Goal: Information Seeking & Learning: Learn about a topic

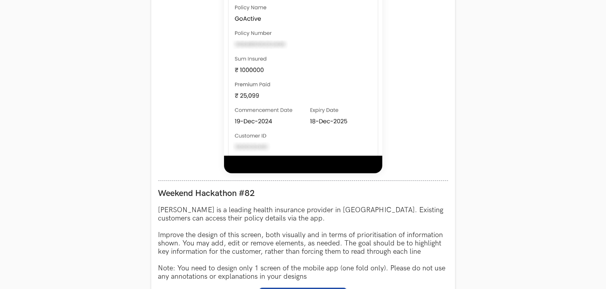
scroll to position [752, 0]
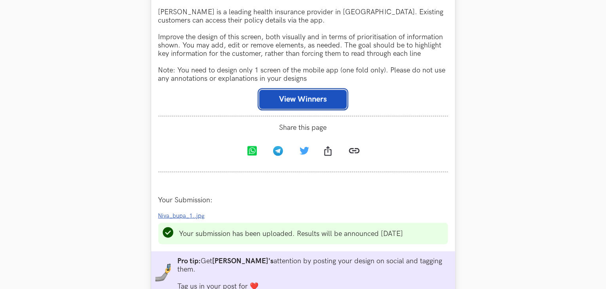
click at [279, 97] on button "View Winners" at bounding box center [302, 99] width 87 height 19
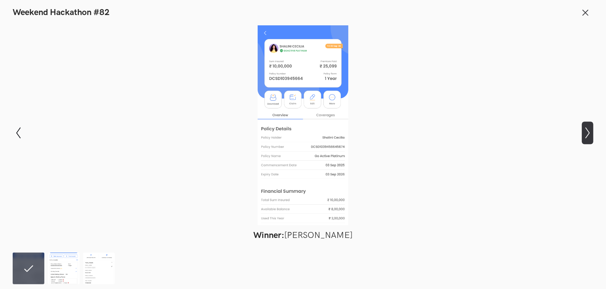
click at [589, 130] on icon "Show next slide" at bounding box center [587, 132] width 11 height 11
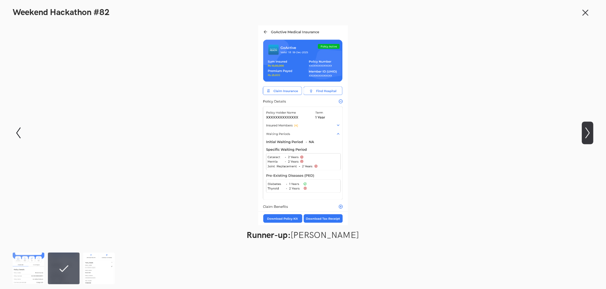
click at [589, 130] on icon "Show next slide" at bounding box center [587, 132] width 11 height 11
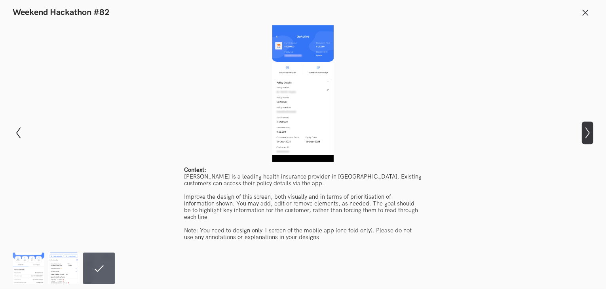
click at [589, 130] on icon "Show next slide" at bounding box center [587, 132] width 11 height 11
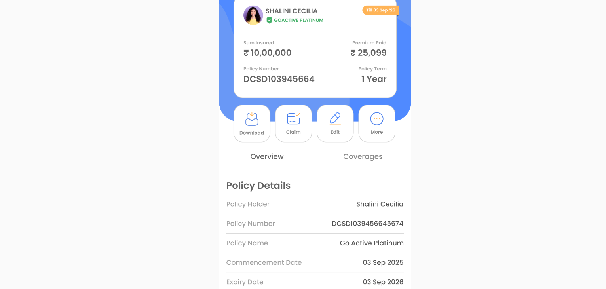
scroll to position [752, 0]
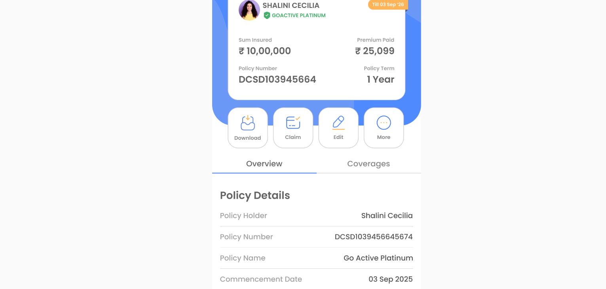
drag, startPoint x: 307, startPoint y: 80, endPoint x: 325, endPoint y: 90, distance: 20.7
click at [325, 90] on div at bounding box center [303, 125] width 548 height 200
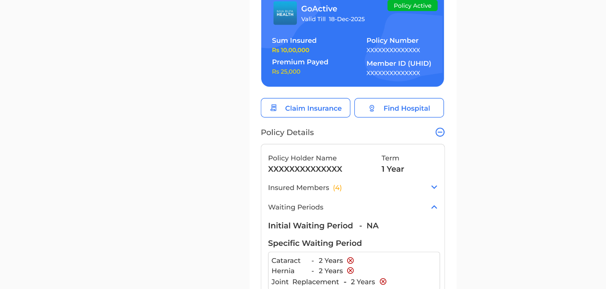
scroll to position [752, 0]
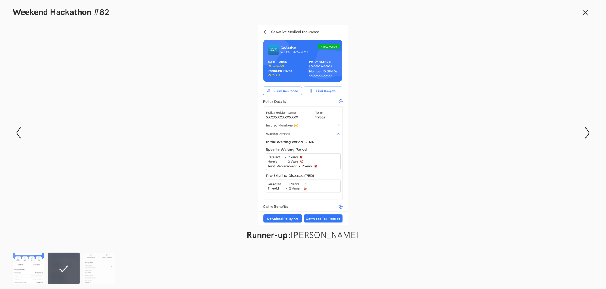
click at [25, 260] on img at bounding box center [29, 269] width 32 height 32
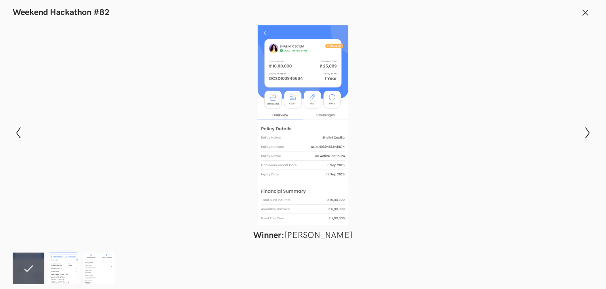
click at [164, 196] on div at bounding box center [303, 125] width 548 height 200
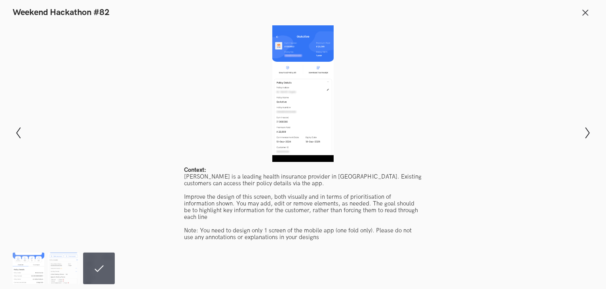
click at [42, 265] on img at bounding box center [29, 269] width 32 height 32
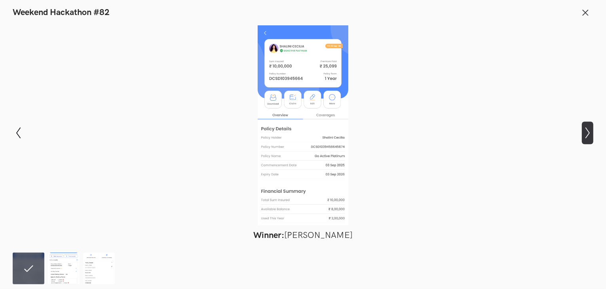
click at [583, 131] on icon "Show next slide" at bounding box center [587, 132] width 11 height 11
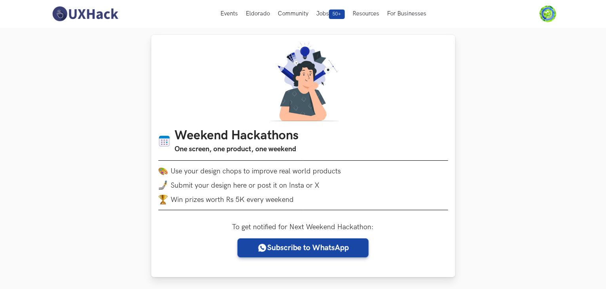
click at [207, 79] on div "Weekend Hackathons One screen, one product, one weekend Use your design chops t…" at bounding box center [303, 156] width 304 height 242
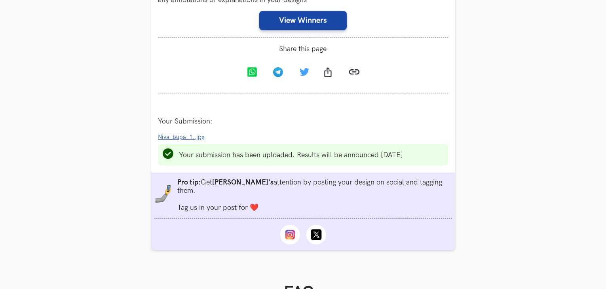
scroll to position [831, 0]
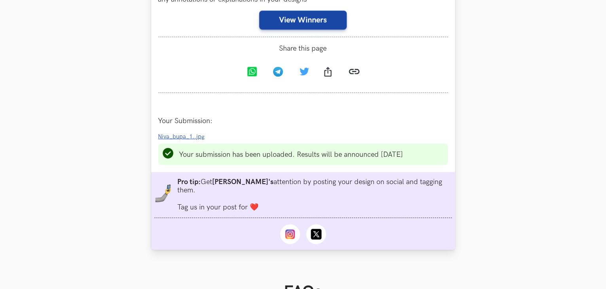
click at [178, 140] on span "Niva_bupa_1..jpg" at bounding box center [181, 136] width 47 height 7
